Goal: Find specific page/section: Find specific page/section

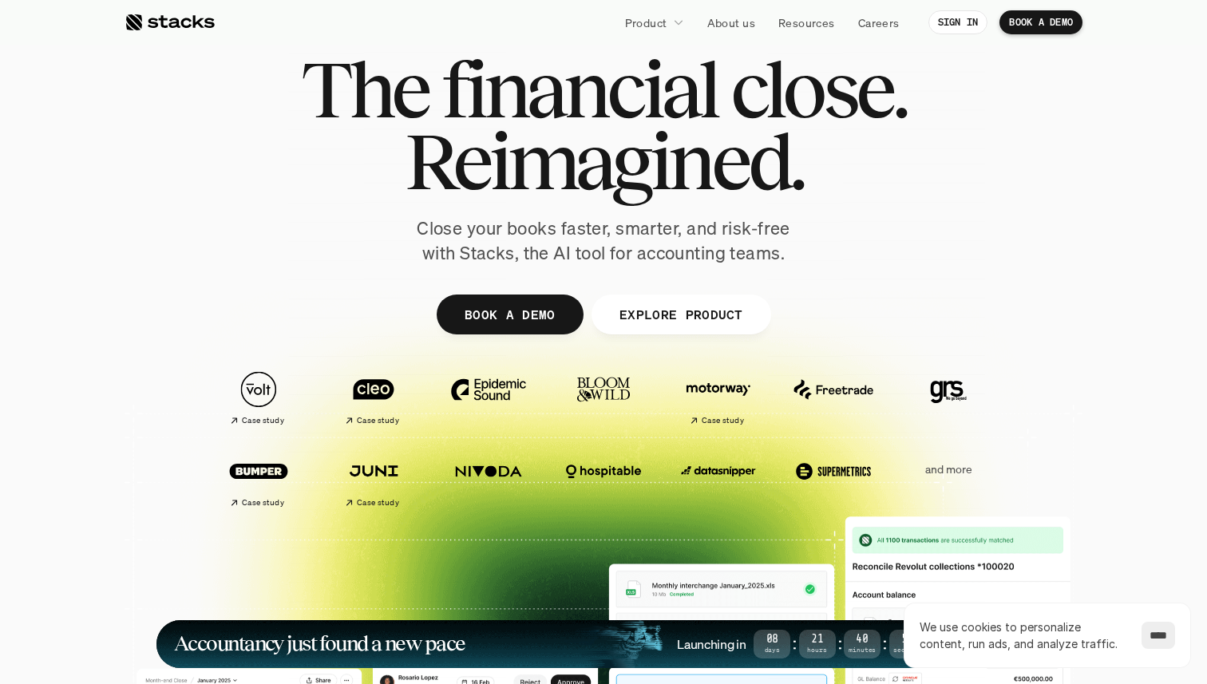
scroll to position [40, 0]
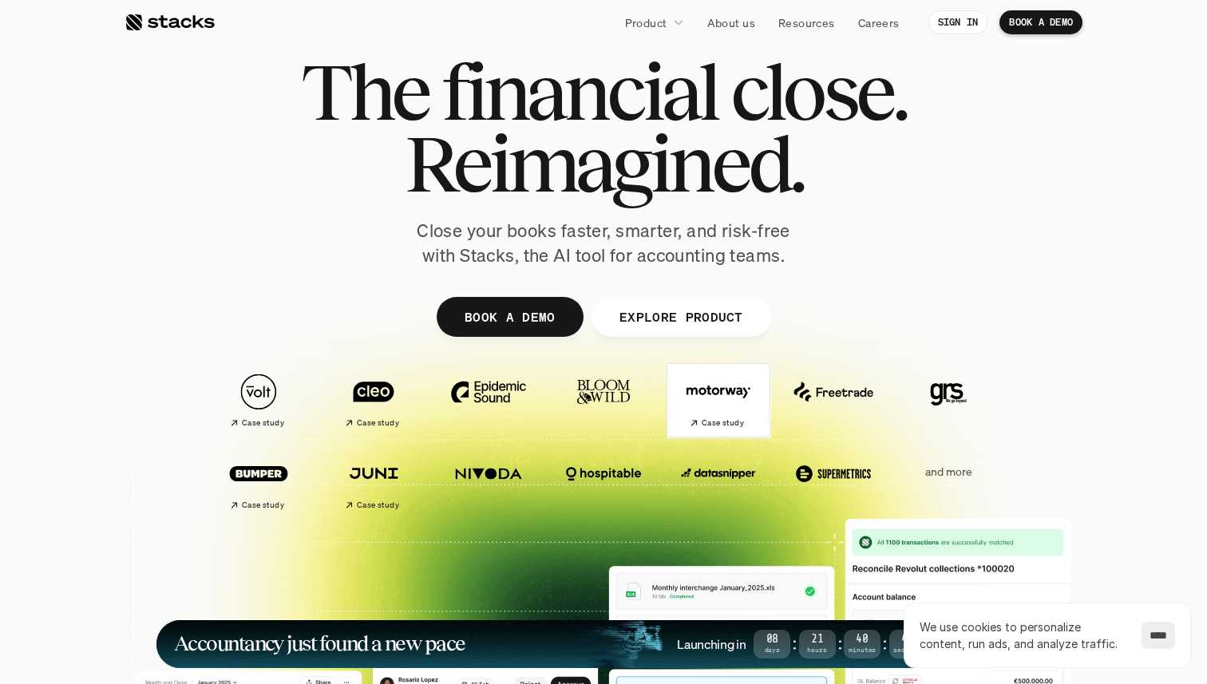
click at [686, 394] on img at bounding box center [718, 392] width 89 height 62
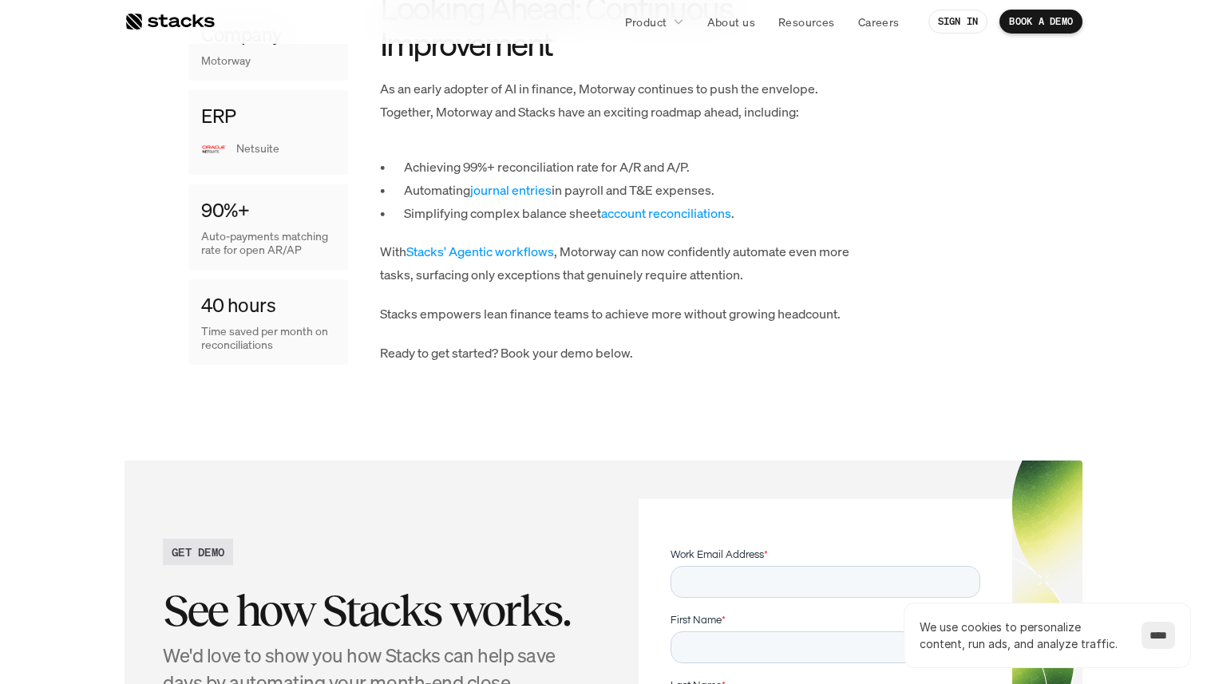
scroll to position [2150, 0]
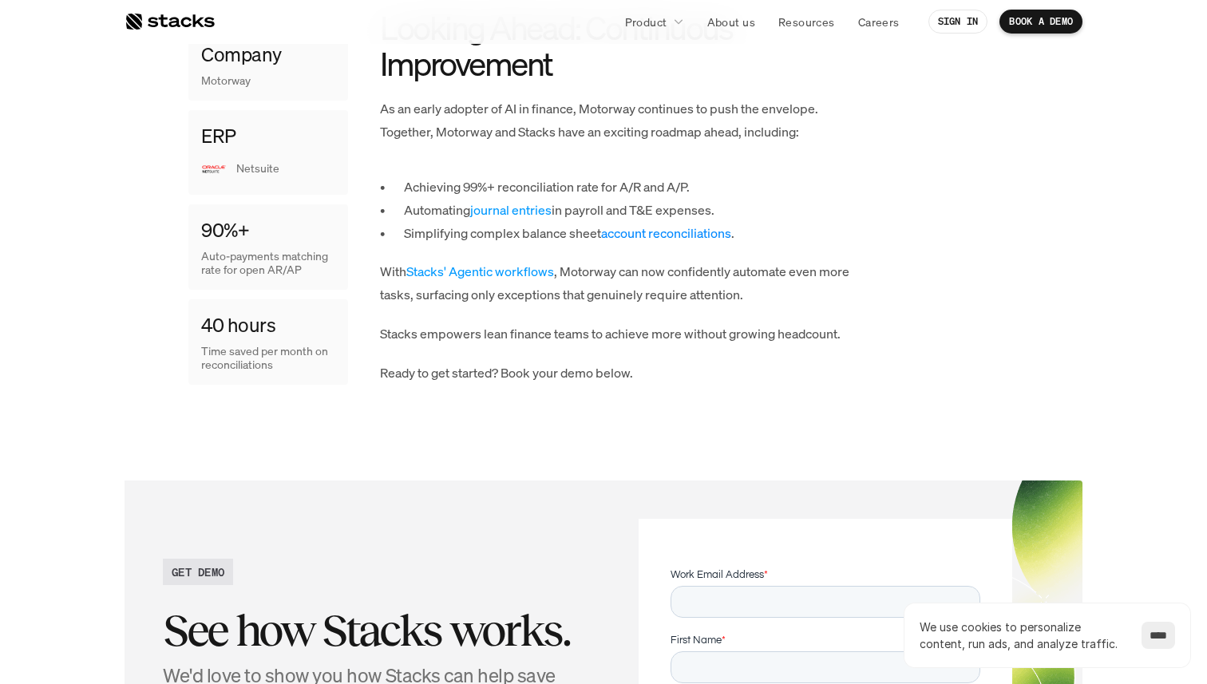
click at [690, 224] on link "account reconciliations" at bounding box center [666, 233] width 130 height 18
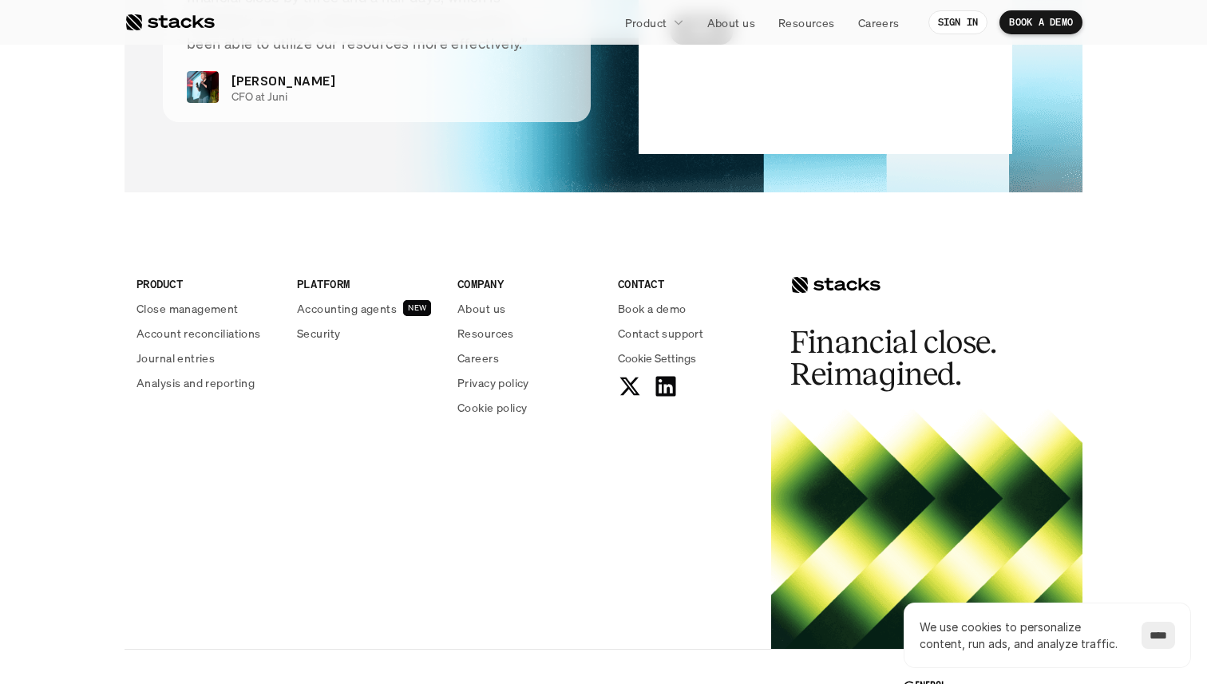
scroll to position [3954, 0]
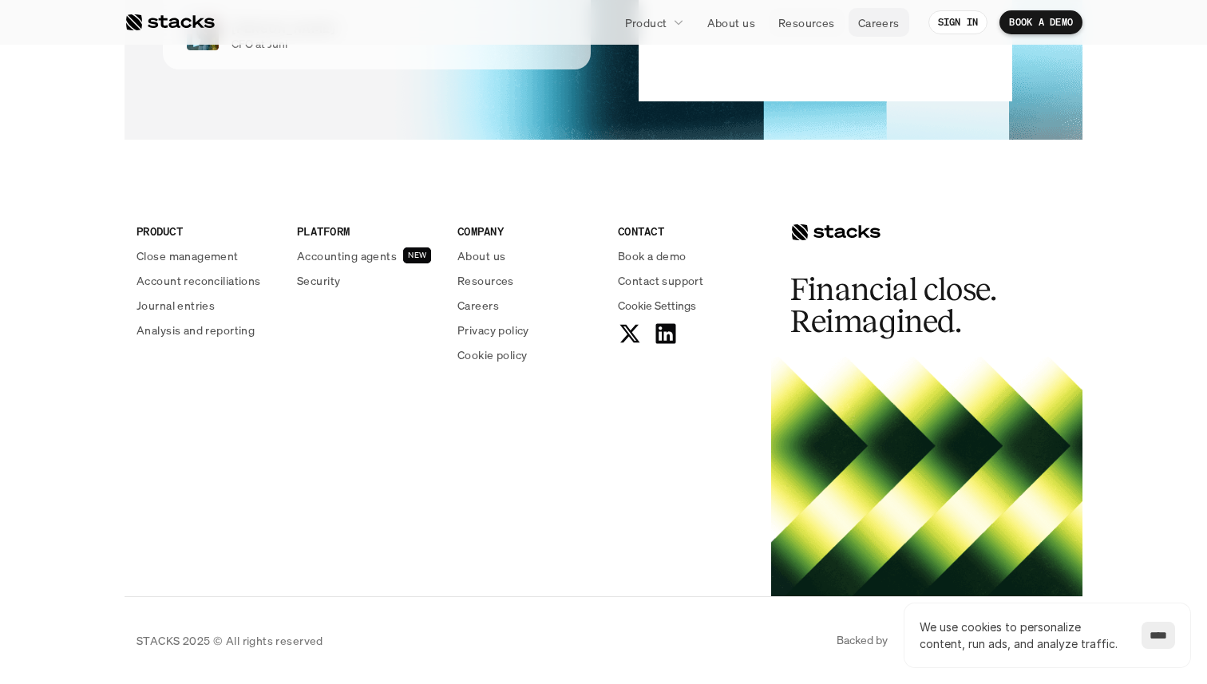
click at [892, 31] on link "Careers" at bounding box center [879, 22] width 61 height 29
